Goal: Find specific page/section: Find specific page/section

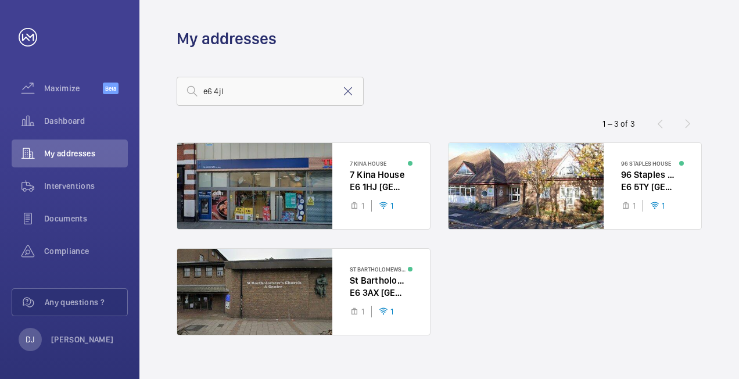
click at [206, 89] on input "e6 4jl" at bounding box center [270, 91] width 187 height 29
click at [210, 93] on input "e6 4jl" at bounding box center [270, 91] width 187 height 29
click at [209, 91] on input "e6 4jl" at bounding box center [270, 91] width 187 height 29
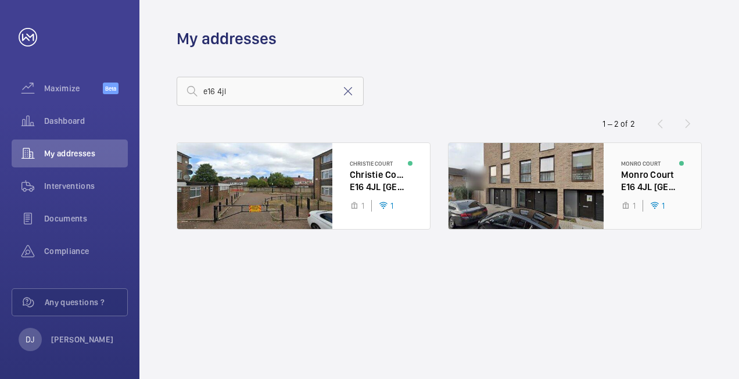
type input "e16 4jl"
click at [617, 180] on div at bounding box center [574, 186] width 253 height 86
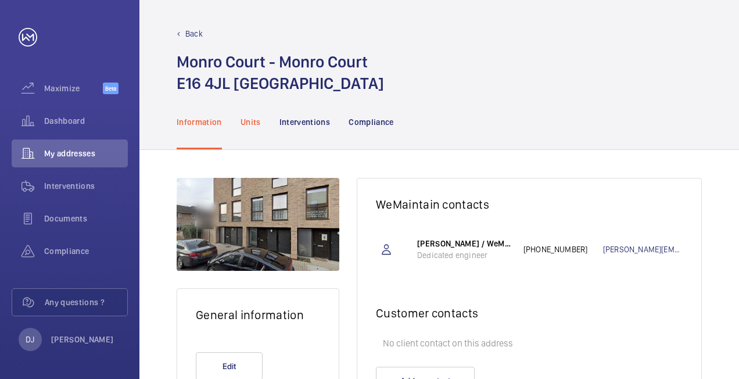
click at [256, 117] on p "Units" at bounding box center [250, 122] width 20 height 12
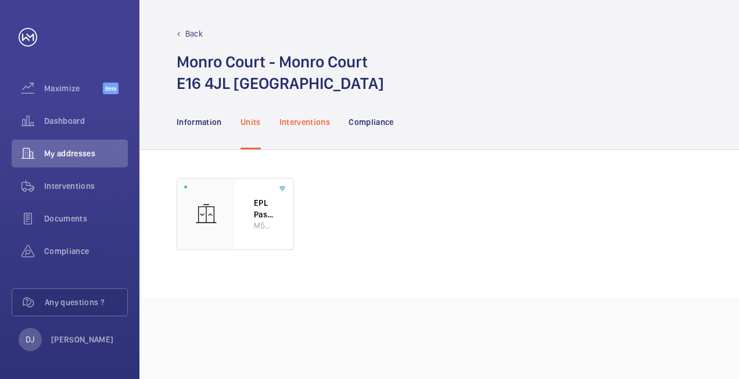
click at [299, 127] on p "Interventions" at bounding box center [304, 122] width 51 height 12
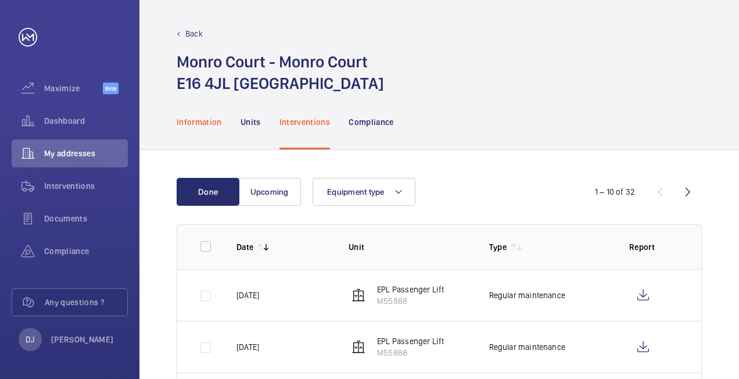
click at [211, 119] on p "Information" at bounding box center [199, 122] width 45 height 12
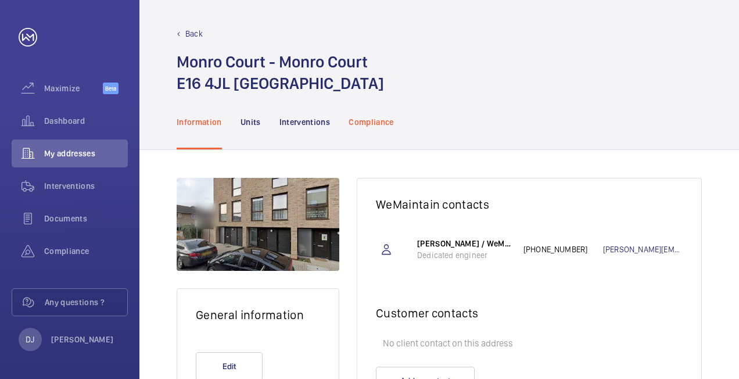
click at [386, 115] on div "Compliance" at bounding box center [371, 121] width 45 height 55
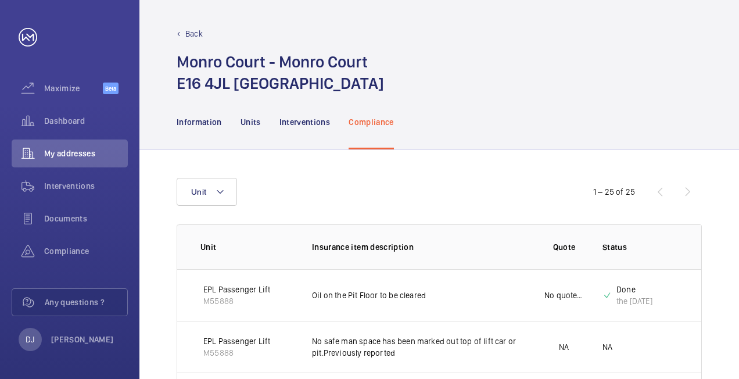
click at [194, 36] on p "Back" at bounding box center [193, 34] width 17 height 12
